Goal: Information Seeking & Learning: Find specific fact

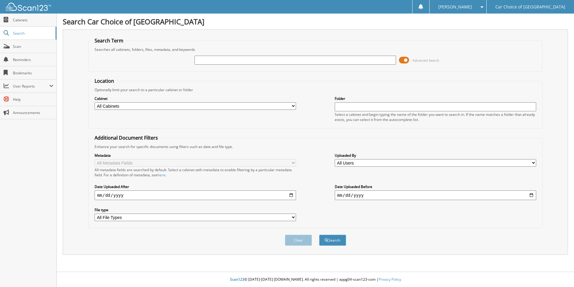
click at [201, 61] on input "text" at bounding box center [296, 60] width 202 height 9
type input "Brandon R Fasion"
click at [339, 247] on div "Clear Search" at bounding box center [315, 240] width 454 height 24
click at [339, 242] on button "Search" at bounding box center [332, 239] width 27 height 11
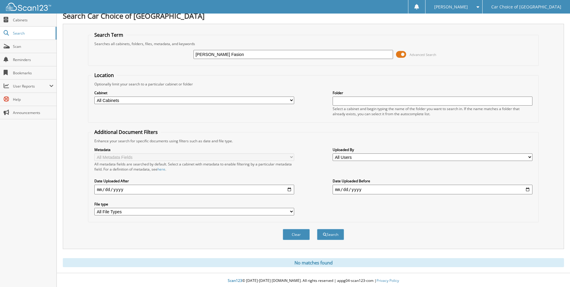
scroll to position [7, 0]
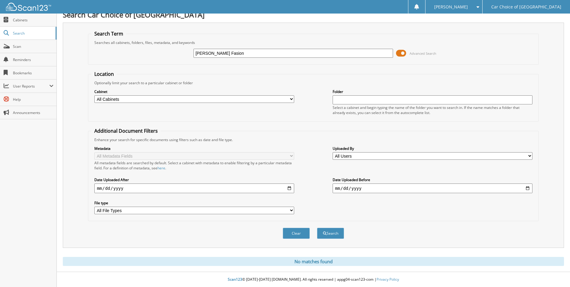
click at [235, 51] on input "Brandon R Fasion" at bounding box center [293, 53] width 200 height 9
click at [217, 53] on input "Brandon R Fasion" at bounding box center [293, 53] width 200 height 9
type input "Brandon Fasion"
click at [317, 227] on button "Search" at bounding box center [330, 232] width 27 height 11
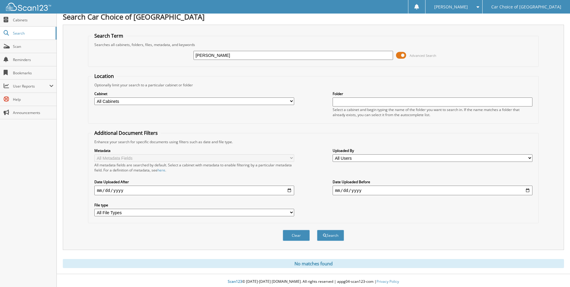
scroll to position [7, 0]
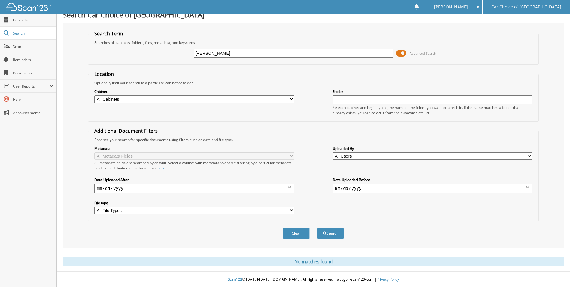
click at [213, 54] on input "[PERSON_NAME]" at bounding box center [293, 53] width 200 height 9
type input "Fasion"
click at [317, 227] on button "Search" at bounding box center [330, 232] width 27 height 11
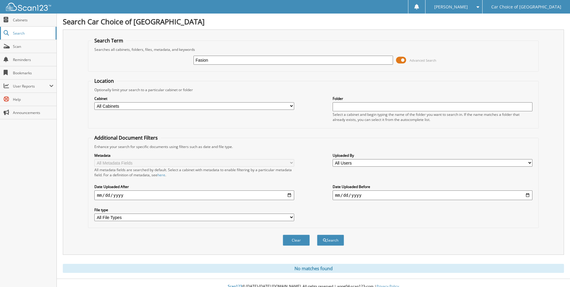
click at [33, 33] on span "Search" at bounding box center [33, 33] width 40 height 5
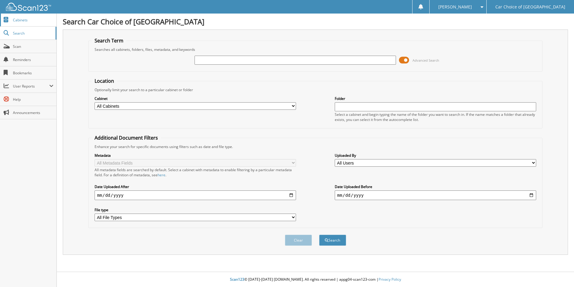
click at [31, 24] on link "Cabinets" at bounding box center [28, 20] width 56 height 13
click at [210, 61] on input "text" at bounding box center [296, 60] width 202 height 9
type input "fasion"
click at [329, 244] on button "Search" at bounding box center [332, 239] width 27 height 11
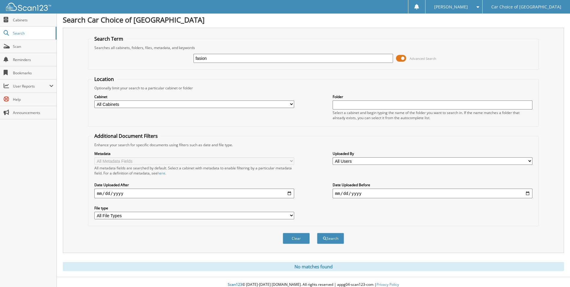
scroll to position [7, 0]
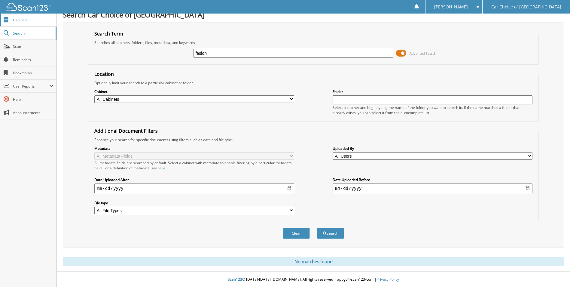
click at [28, 22] on span "Cabinets" at bounding box center [33, 19] width 41 height 5
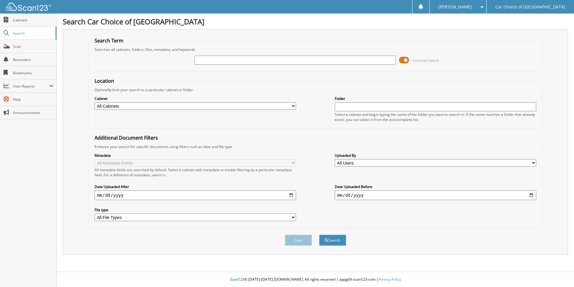
click at [359, 162] on select "All Users Amanda Erickson Angela Smith Ariel Coleman Brandi Hudecki Brayleigh b…" at bounding box center [436, 163] width 202 height 8
click at [358, 162] on select "All Users Amanda Erickson Angela Smith Ariel Coleman Brandi Hudecki Brayleigh b…" at bounding box center [436, 163] width 202 height 8
click at [203, 59] on input "text" at bounding box center [296, 60] width 202 height 9
type input "[PERSON_NAME]"
click at [319, 234] on button "Search" at bounding box center [332, 239] width 27 height 11
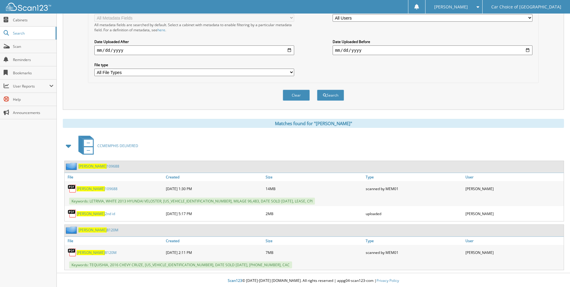
scroll to position [146, 0]
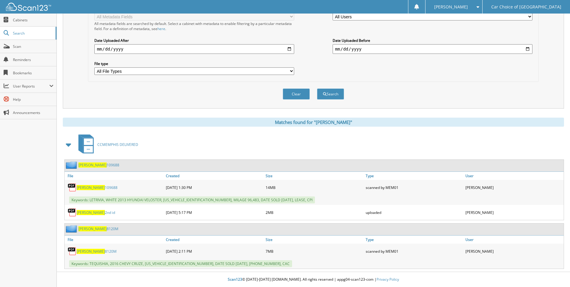
click at [84, 188] on span "[PERSON_NAME]" at bounding box center [91, 187] width 28 height 5
click at [89, 214] on link "Fason 2nd id" at bounding box center [96, 212] width 38 height 5
click at [93, 228] on link "FASON 8120M" at bounding box center [98, 228] width 40 height 5
